Goal: Navigation & Orientation: Find specific page/section

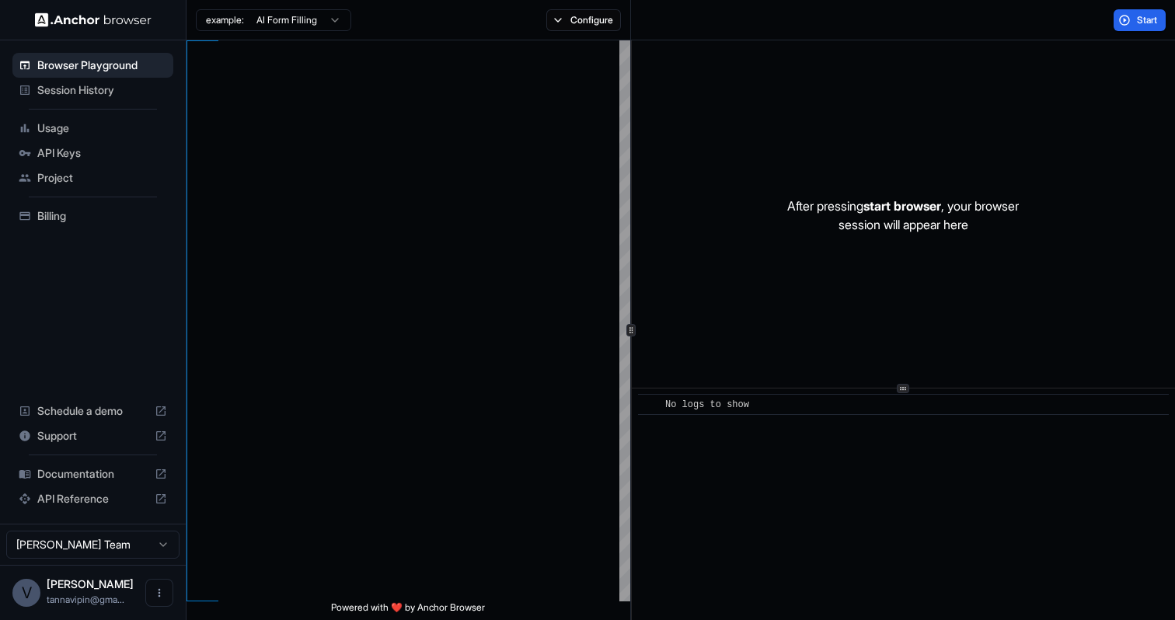
type textarea "**********"
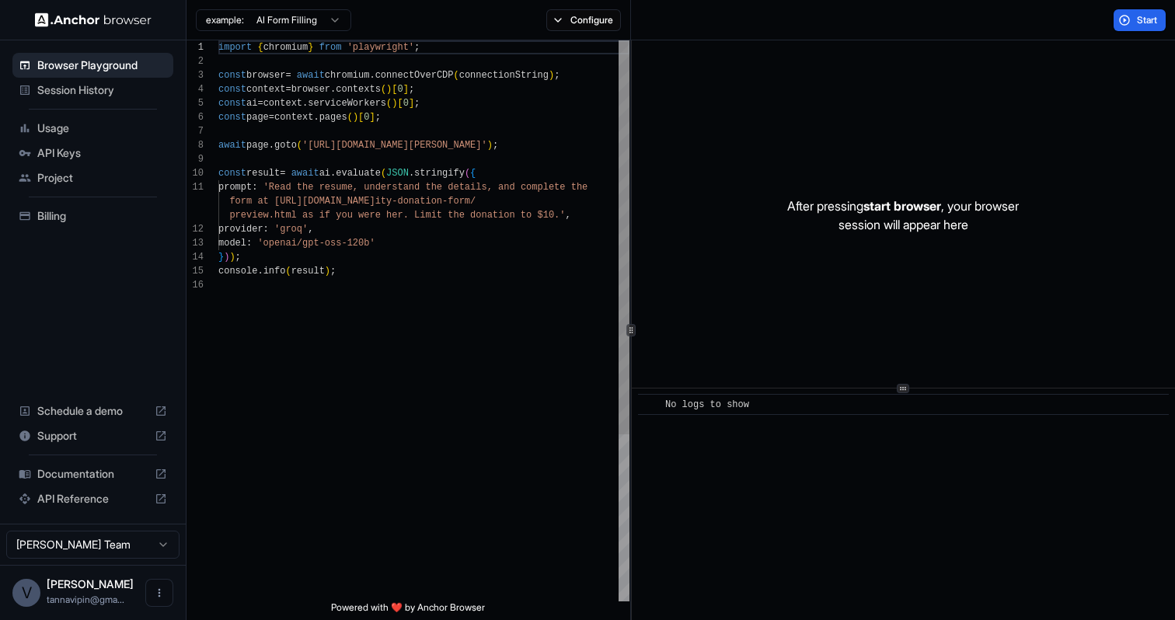
scroll to position [140, 0]
click at [71, 183] on span "Project" at bounding box center [102, 178] width 130 height 16
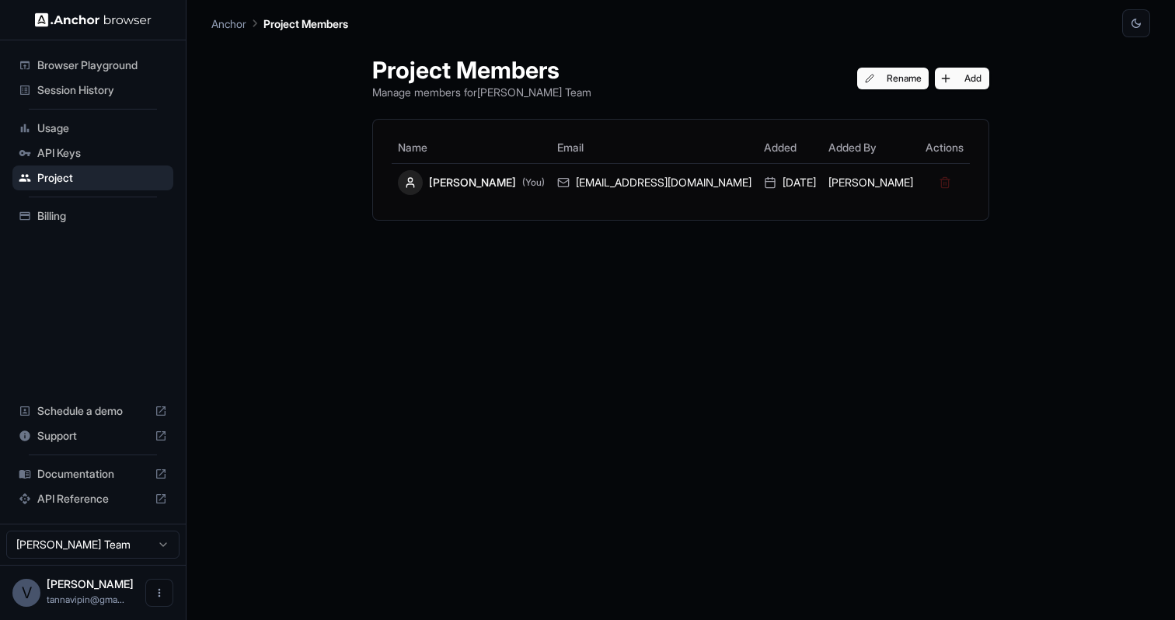
click at [47, 214] on span "Billing" at bounding box center [102, 216] width 130 height 16
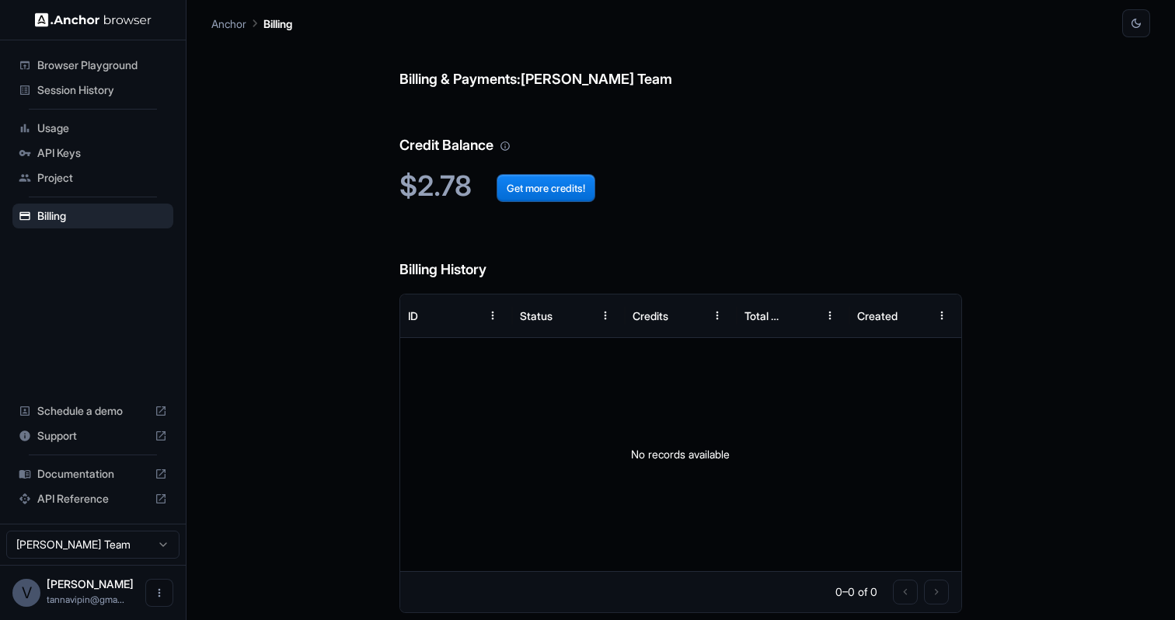
click at [64, 160] on div "API Keys" at bounding box center [92, 153] width 161 height 25
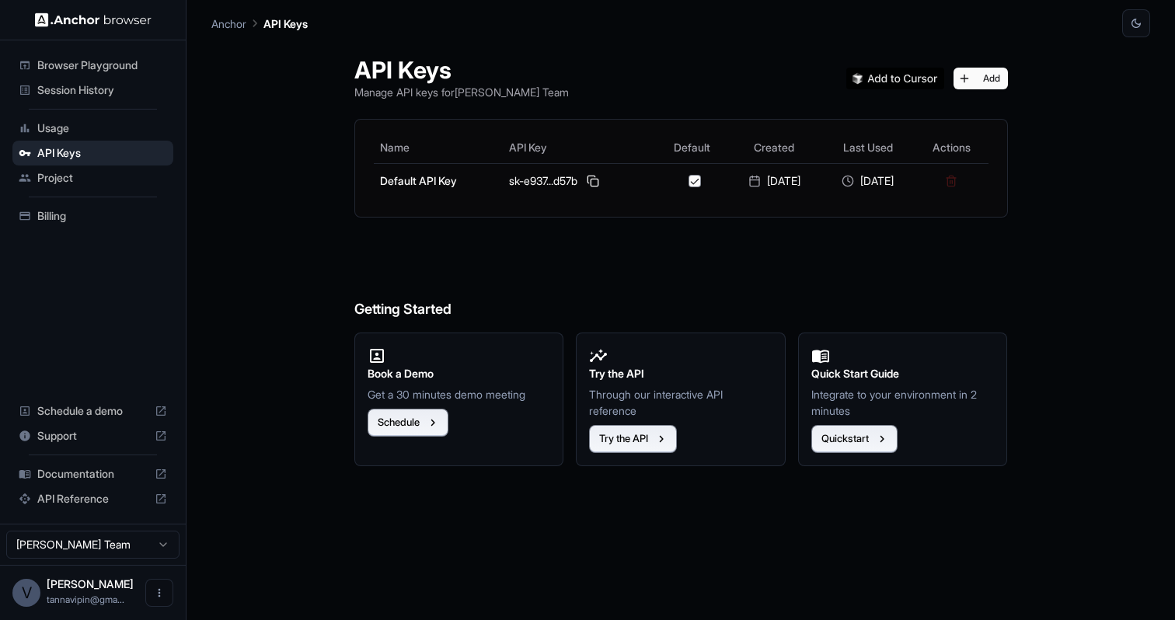
click at [49, 135] on span "Usage" at bounding box center [102, 128] width 130 height 16
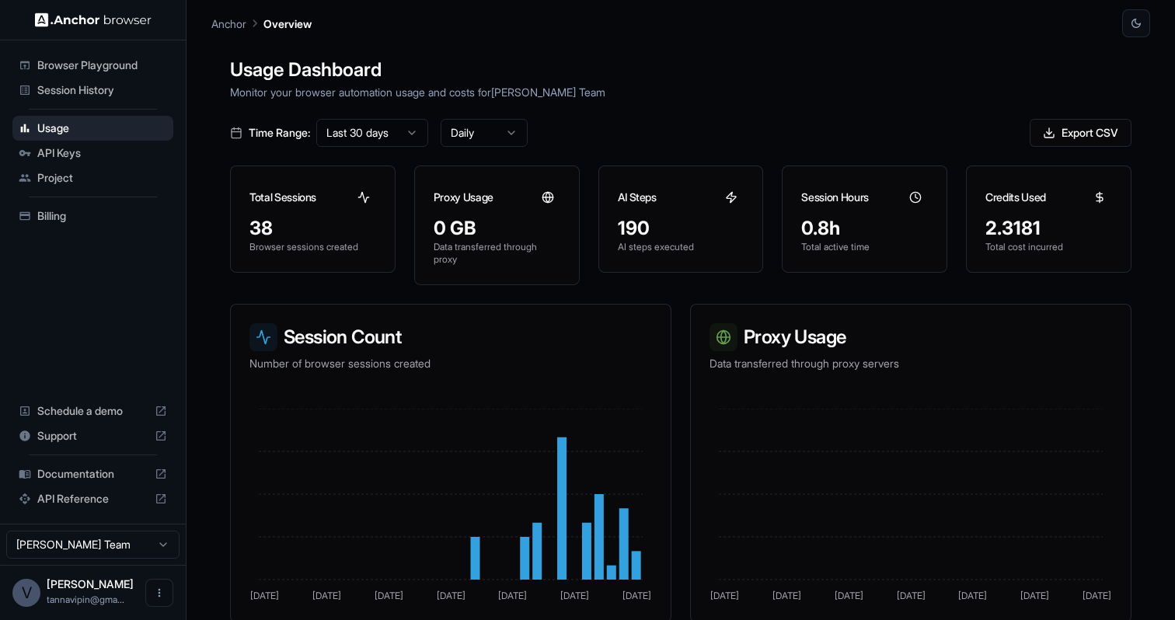
click at [55, 90] on span "Session History" at bounding box center [102, 90] width 130 height 16
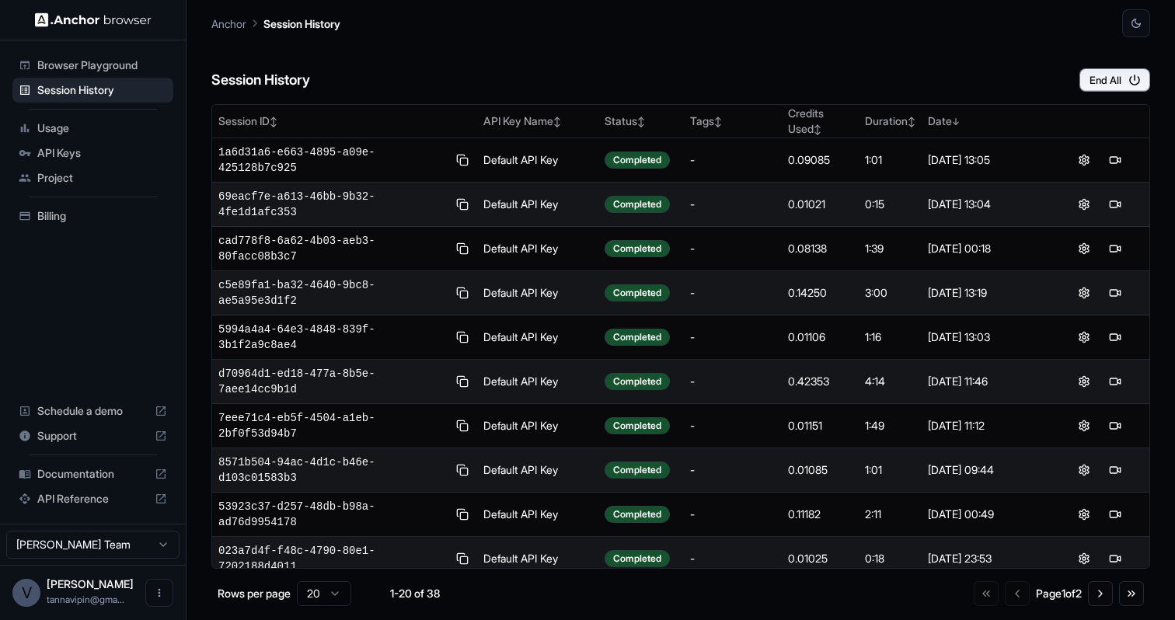
click at [501, 276] on td "Default API Key" at bounding box center [537, 293] width 121 height 44
click at [35, 211] on div "Billing" at bounding box center [92, 216] width 161 height 25
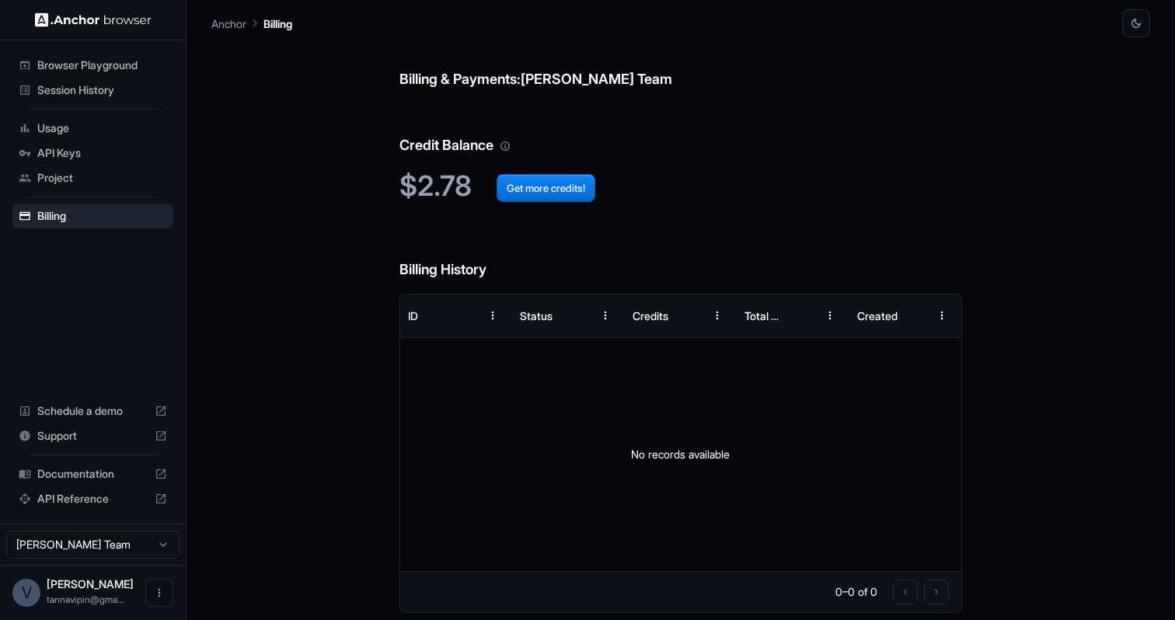
click at [68, 91] on span "Session History" at bounding box center [102, 90] width 130 height 16
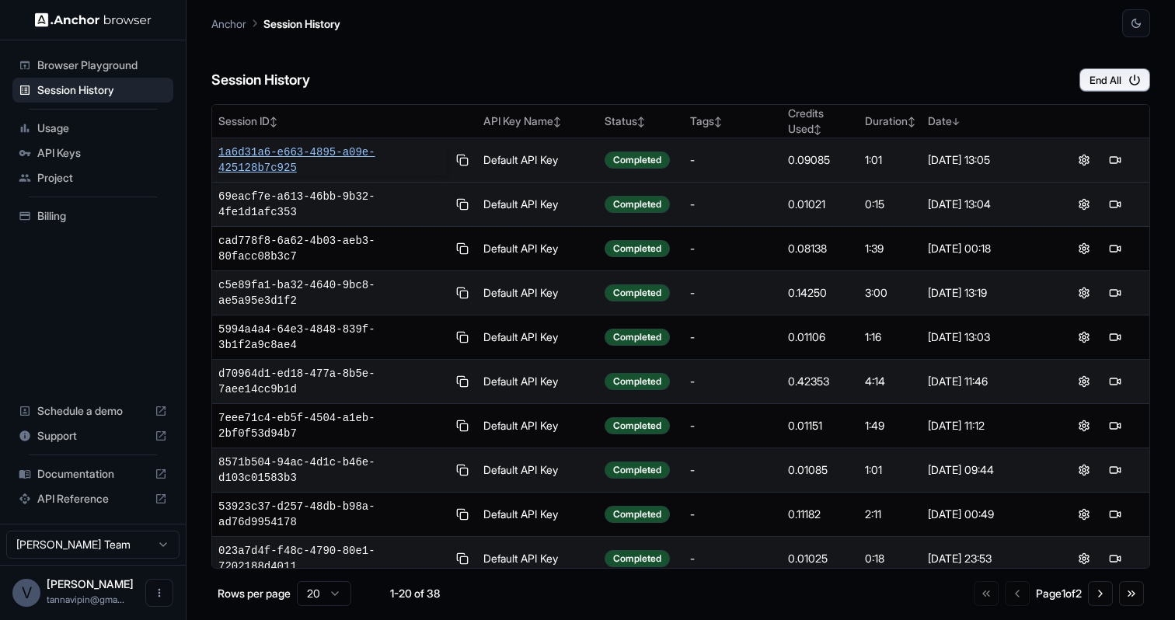
click at [330, 151] on span "1a6d31a6-e663-4895-a09e-425128b7c925" at bounding box center [332, 160] width 229 height 31
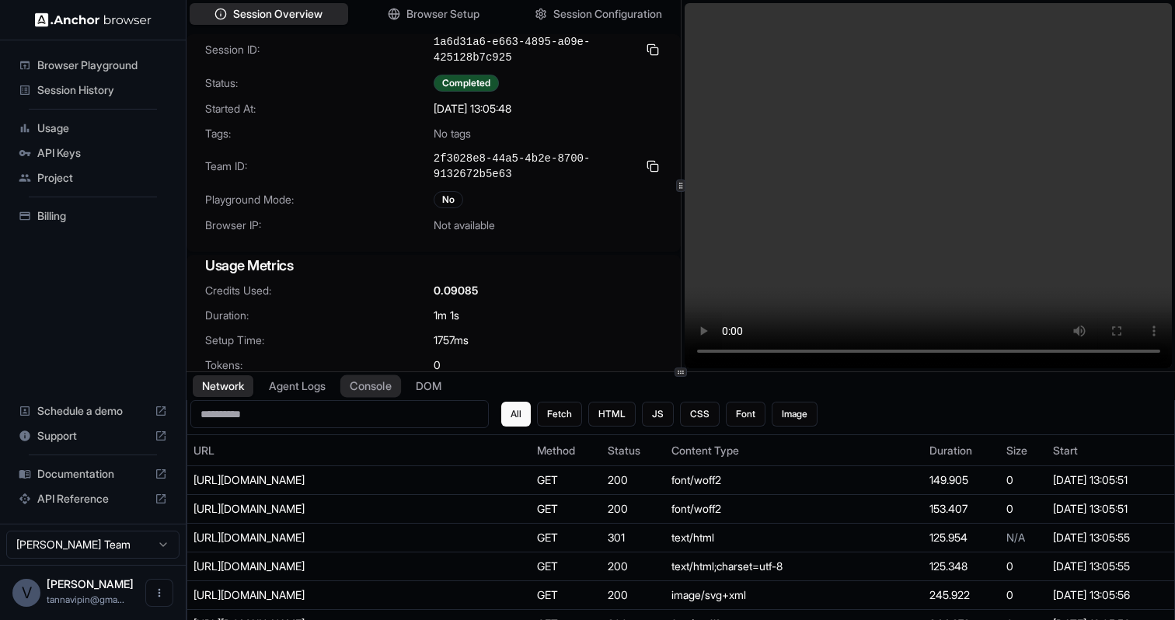
click at [382, 393] on button "Console" at bounding box center [370, 386] width 61 height 23
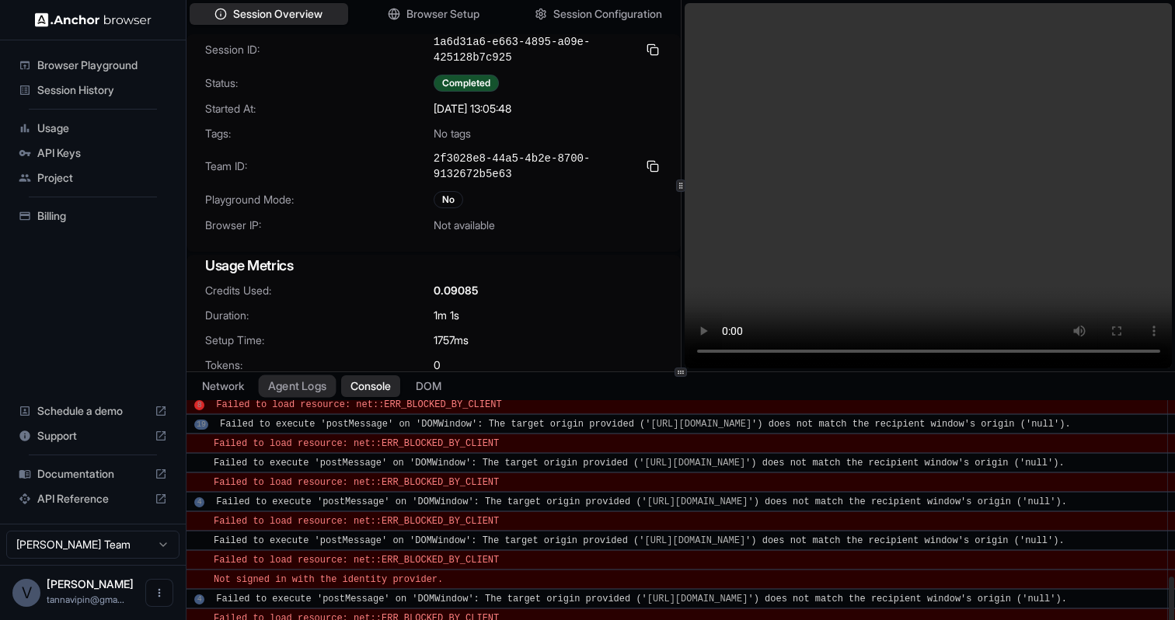
click at [337, 385] on button "Agent Logs" at bounding box center [298, 386] width 78 height 23
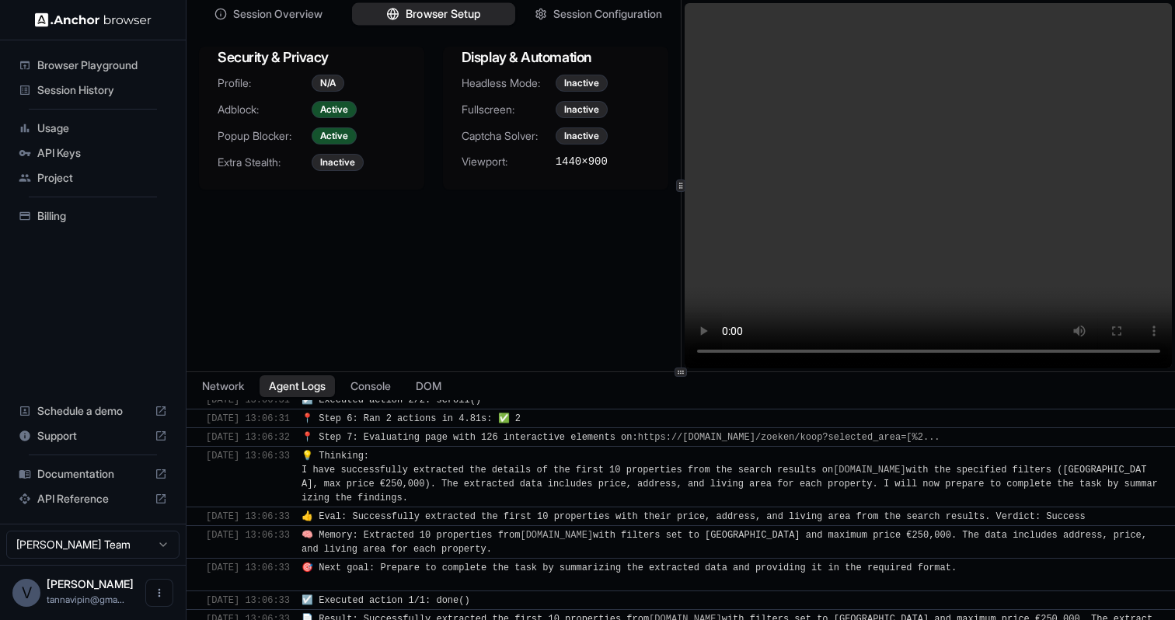
click at [421, 20] on span "Browser Setup" at bounding box center [443, 14] width 75 height 16
click at [66, 187] on div "Project" at bounding box center [92, 178] width 161 height 25
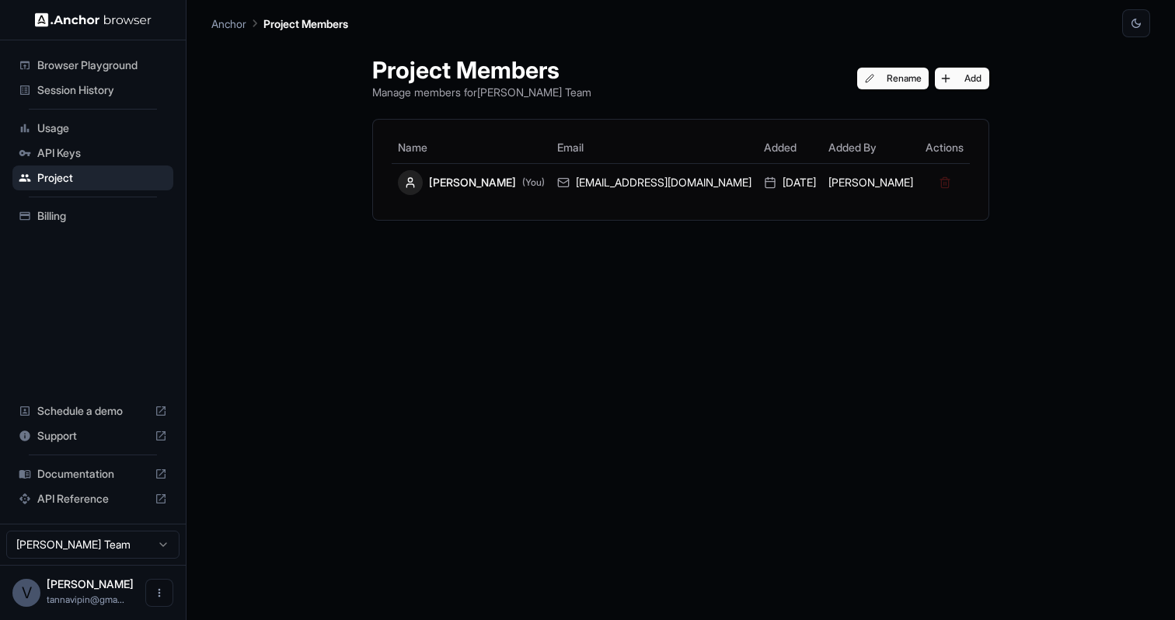
click at [61, 94] on span "Session History" at bounding box center [102, 90] width 130 height 16
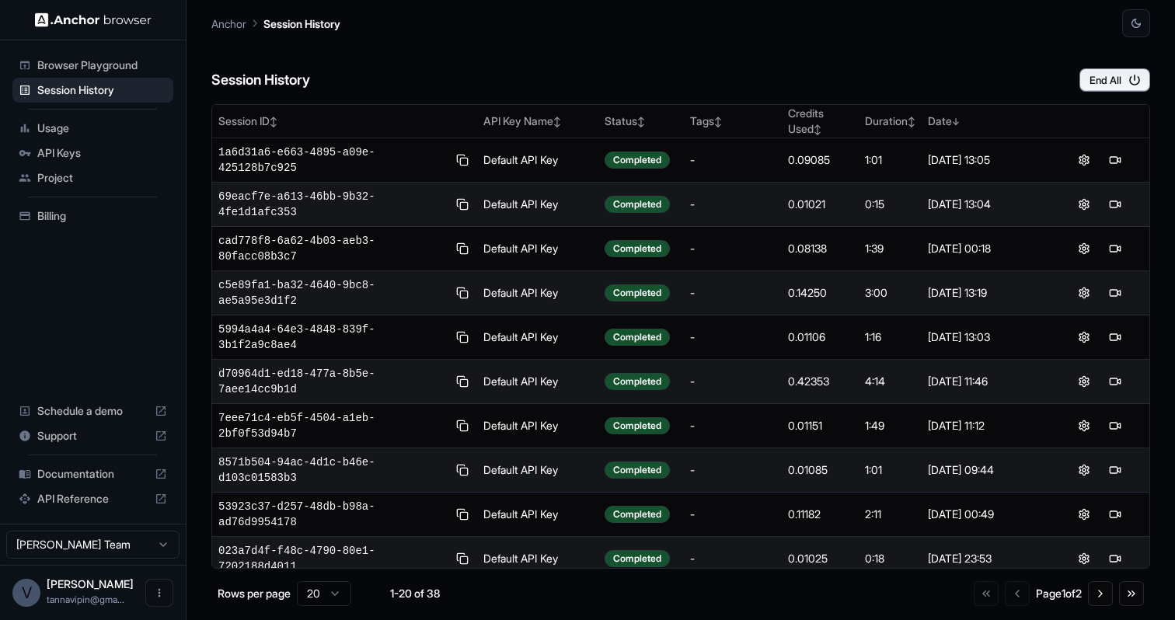
click at [75, 476] on span "Documentation" at bounding box center [92, 474] width 111 height 16
click at [654, 68] on div "Session History End All" at bounding box center [680, 64] width 939 height 54
